Goal: Task Accomplishment & Management: Manage account settings

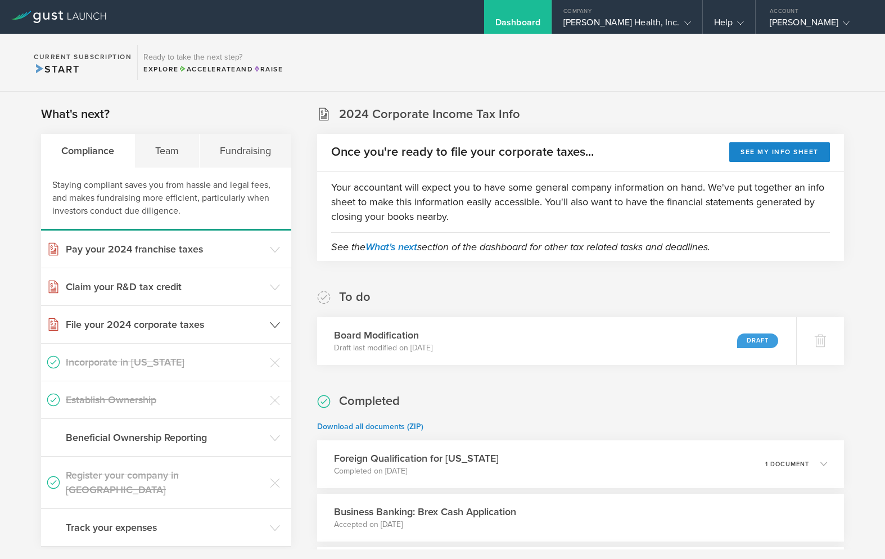
click at [273, 326] on polyline at bounding box center [274, 324] width 9 height 5
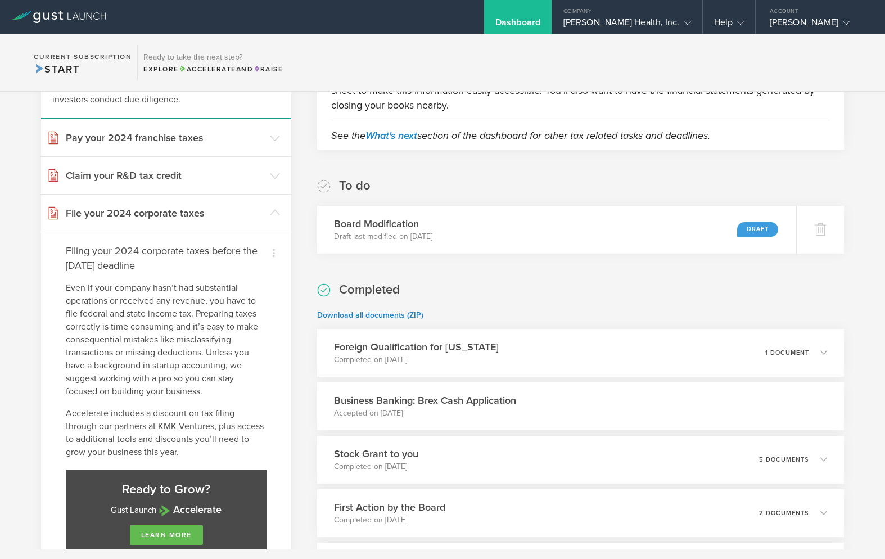
scroll to position [107, 0]
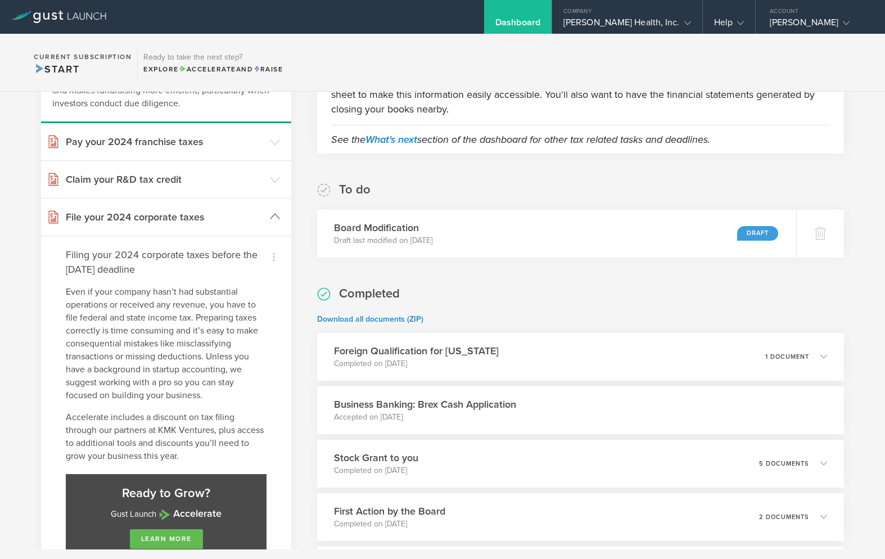
drag, startPoint x: 272, startPoint y: 221, endPoint x: 273, endPoint y: 215, distance: 5.9
click at [272, 219] on icon at bounding box center [275, 216] width 10 height 10
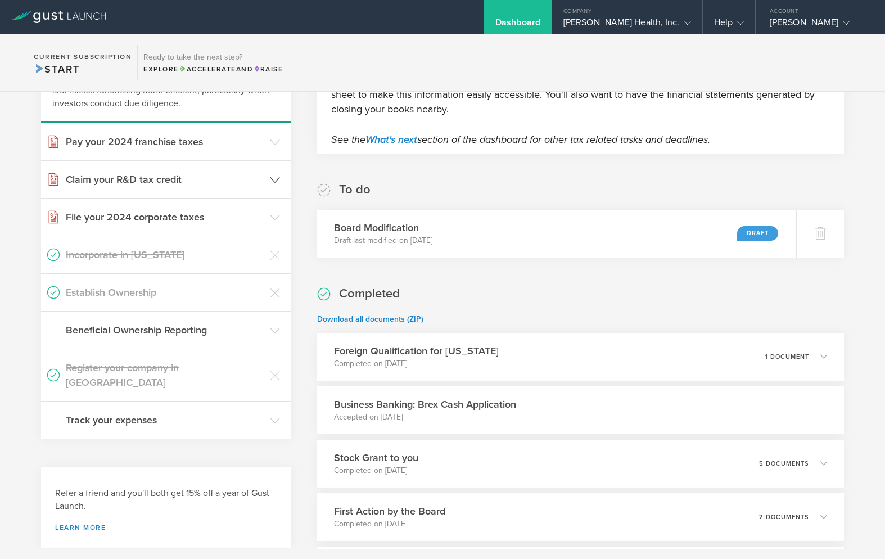
click at [275, 182] on icon at bounding box center [275, 180] width 10 height 10
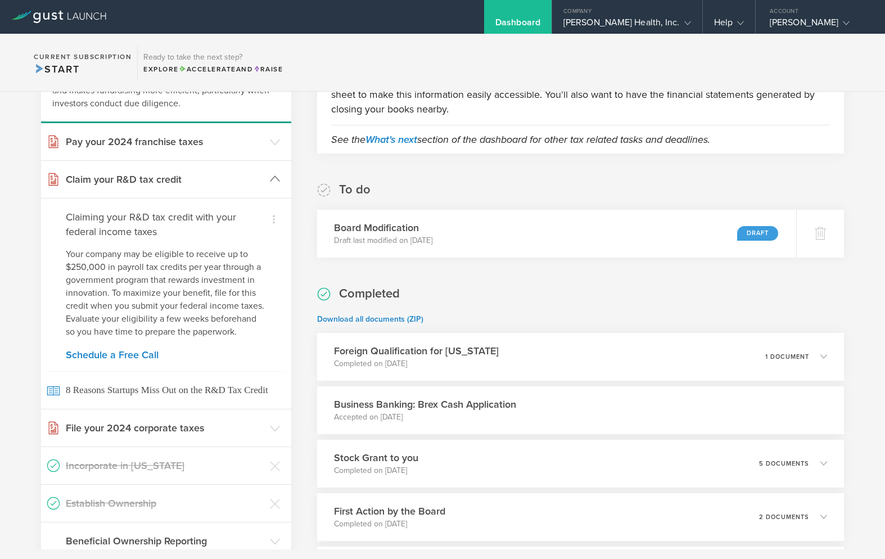
click at [275, 182] on icon at bounding box center [275, 179] width 10 height 10
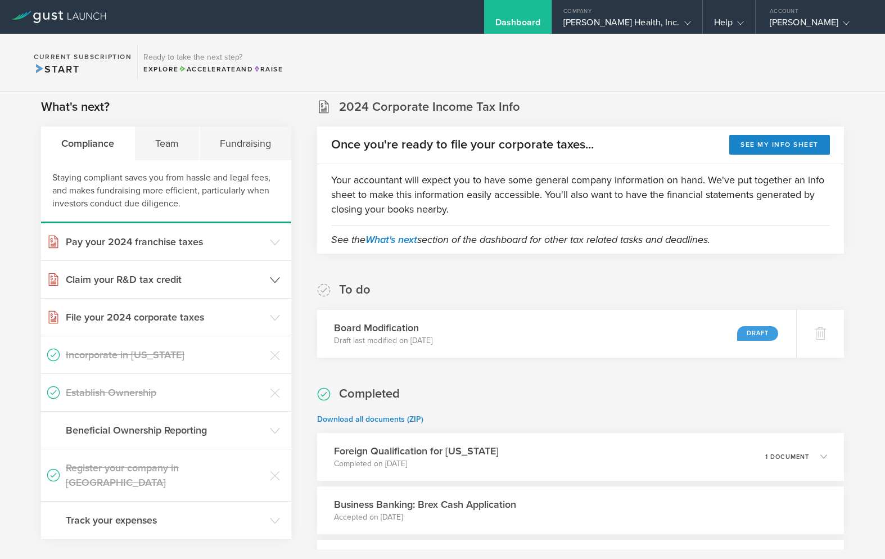
scroll to position [0, 0]
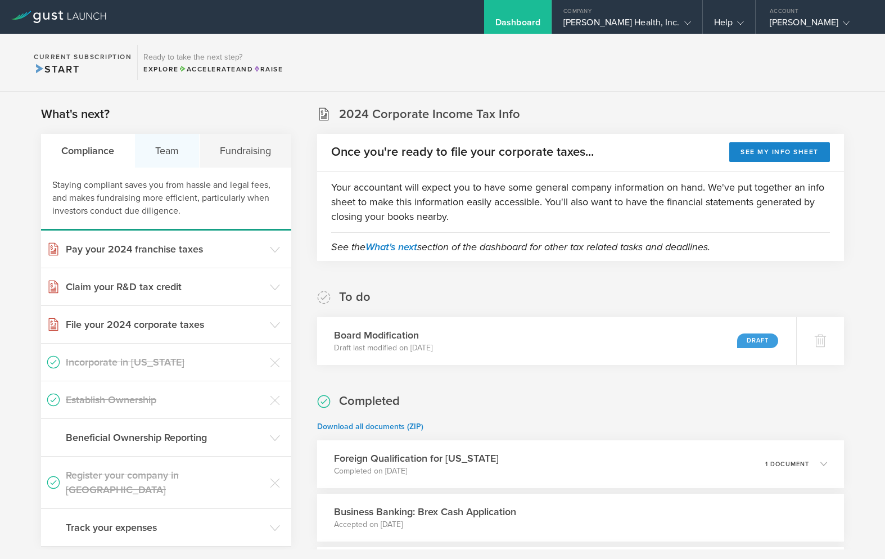
click at [167, 145] on div "Team" at bounding box center [167, 151] width 65 height 34
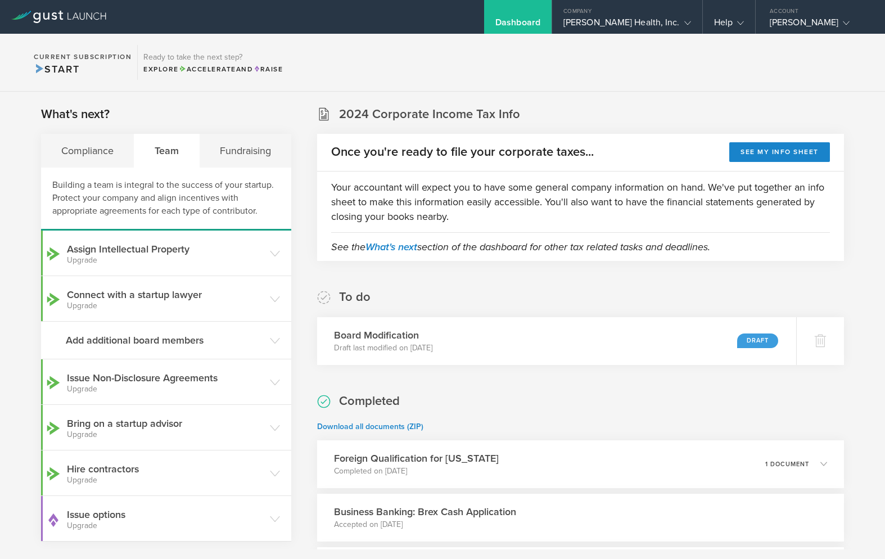
scroll to position [4, 0]
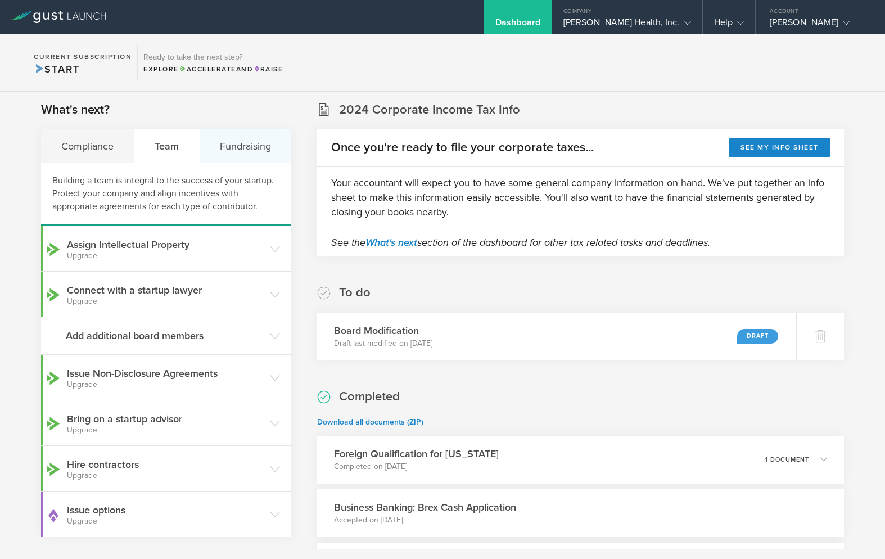
click at [261, 150] on div "Fundraising" at bounding box center [246, 146] width 92 height 34
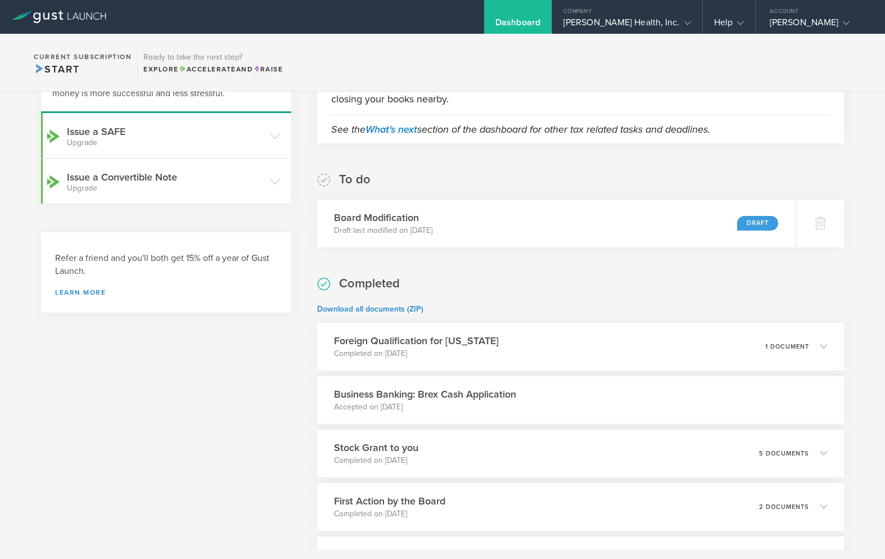
scroll to position [0, 0]
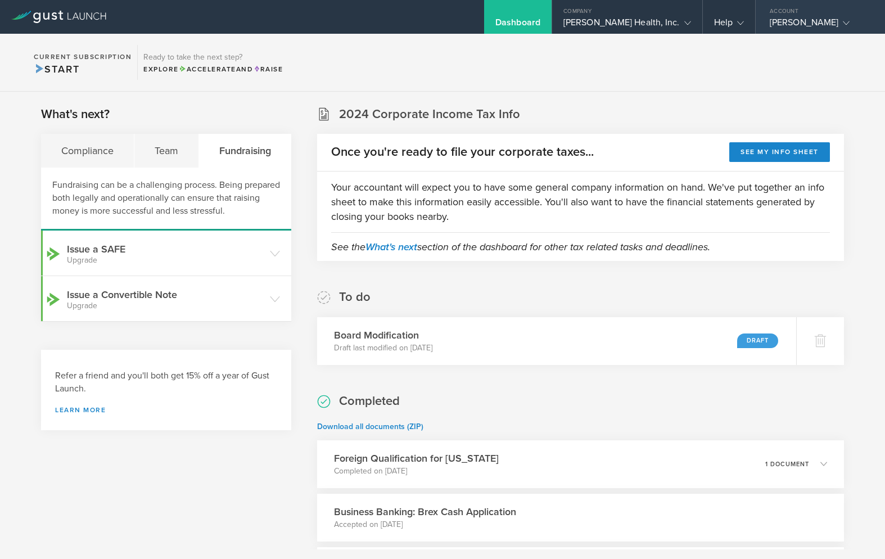
click at [850, 26] on icon at bounding box center [846, 23] width 7 height 7
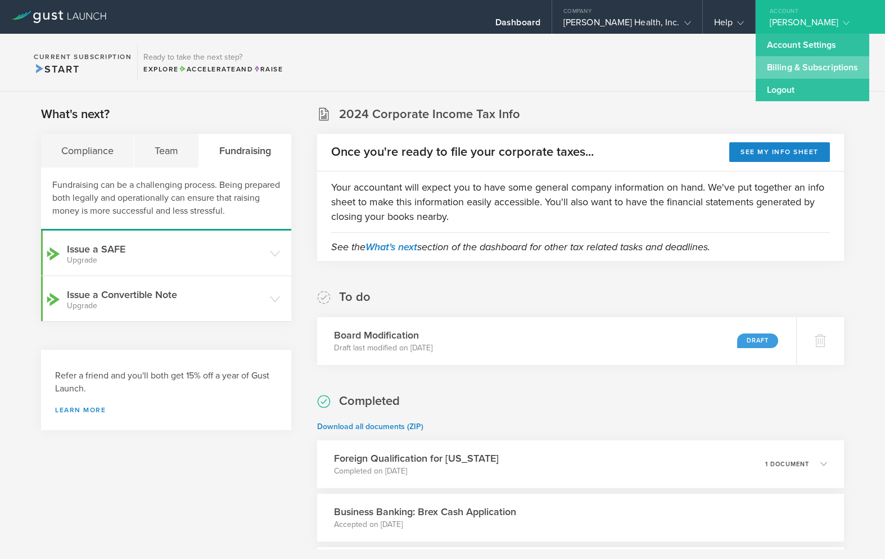
click at [834, 74] on link "Billing & Subscriptions" at bounding box center [813, 67] width 114 height 22
